Goal: Task Accomplishment & Management: Manage account settings

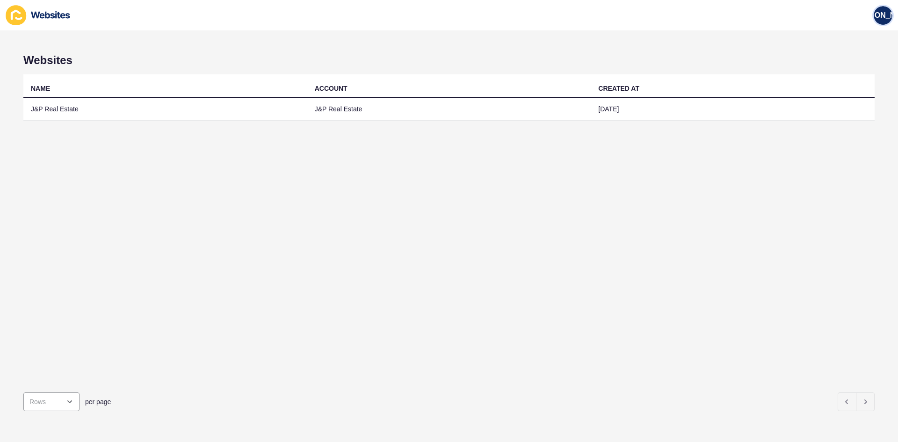
click at [883, 11] on span "[PERSON_NAME]" at bounding box center [883, 15] width 63 height 9
click at [841, 70] on link "Logout" at bounding box center [861, 78] width 69 height 21
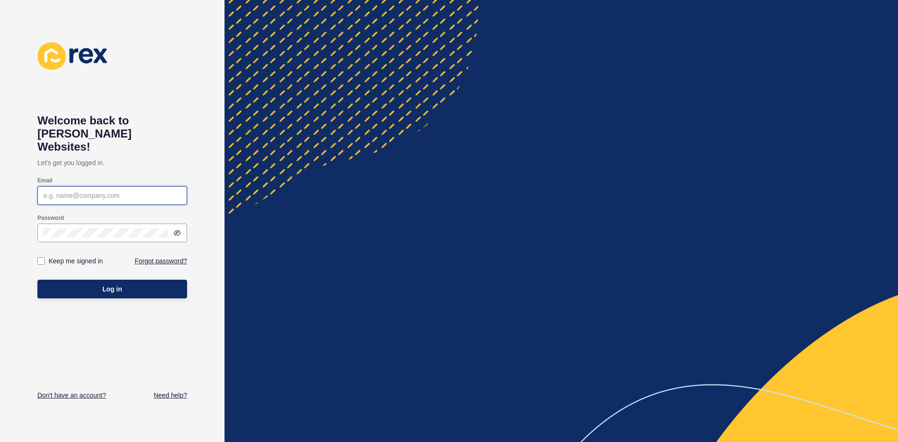
type input "[EMAIL_ADDRESS][DOMAIN_NAME]"
click at [124, 191] on input "[EMAIL_ADDRESS][DOMAIN_NAME]" at bounding box center [113, 195] width 138 height 9
drag, startPoint x: 130, startPoint y: 181, endPoint x: 0, endPoint y: 177, distance: 129.6
click at [0, 177] on div "Welcome back to [PERSON_NAME] Websites! Let's get you logged in. Email [EMAIL_A…" at bounding box center [112, 221] width 225 height 442
click at [175, 231] on icon at bounding box center [176, 233] width 5 height 4
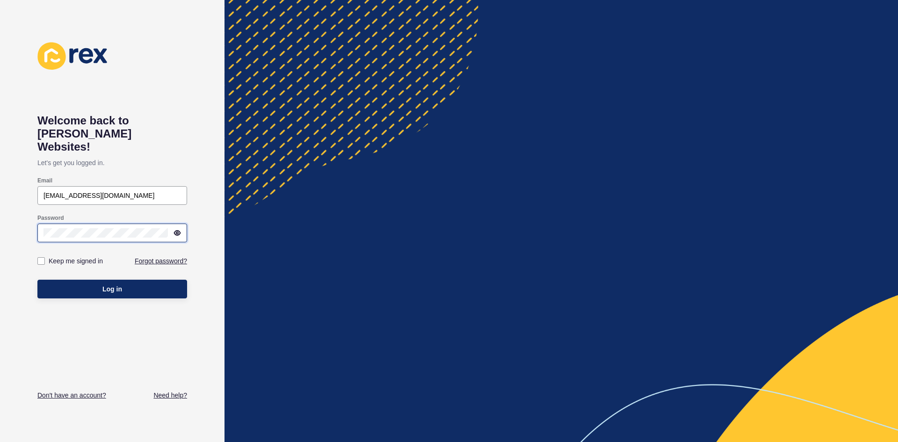
click at [0, 218] on div "Welcome back to [PERSON_NAME] Websites! Let's get you logged in. Email [EMAIL_A…" at bounding box center [112, 221] width 225 height 442
